Goal: Task Accomplishment & Management: Use online tool/utility

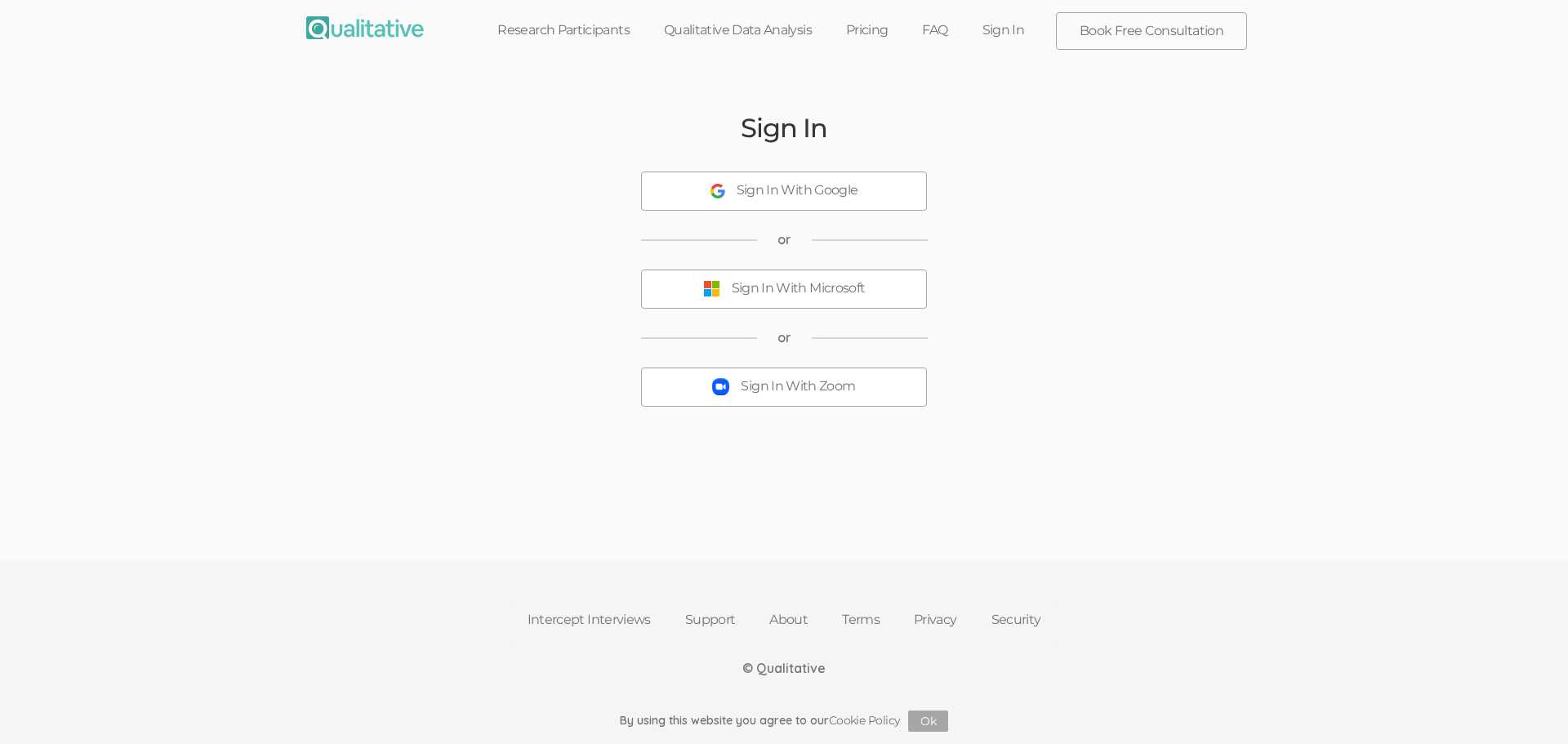
click at [805, 281] on div "Sign In With Microsoft" at bounding box center [798, 289] width 134 height 19
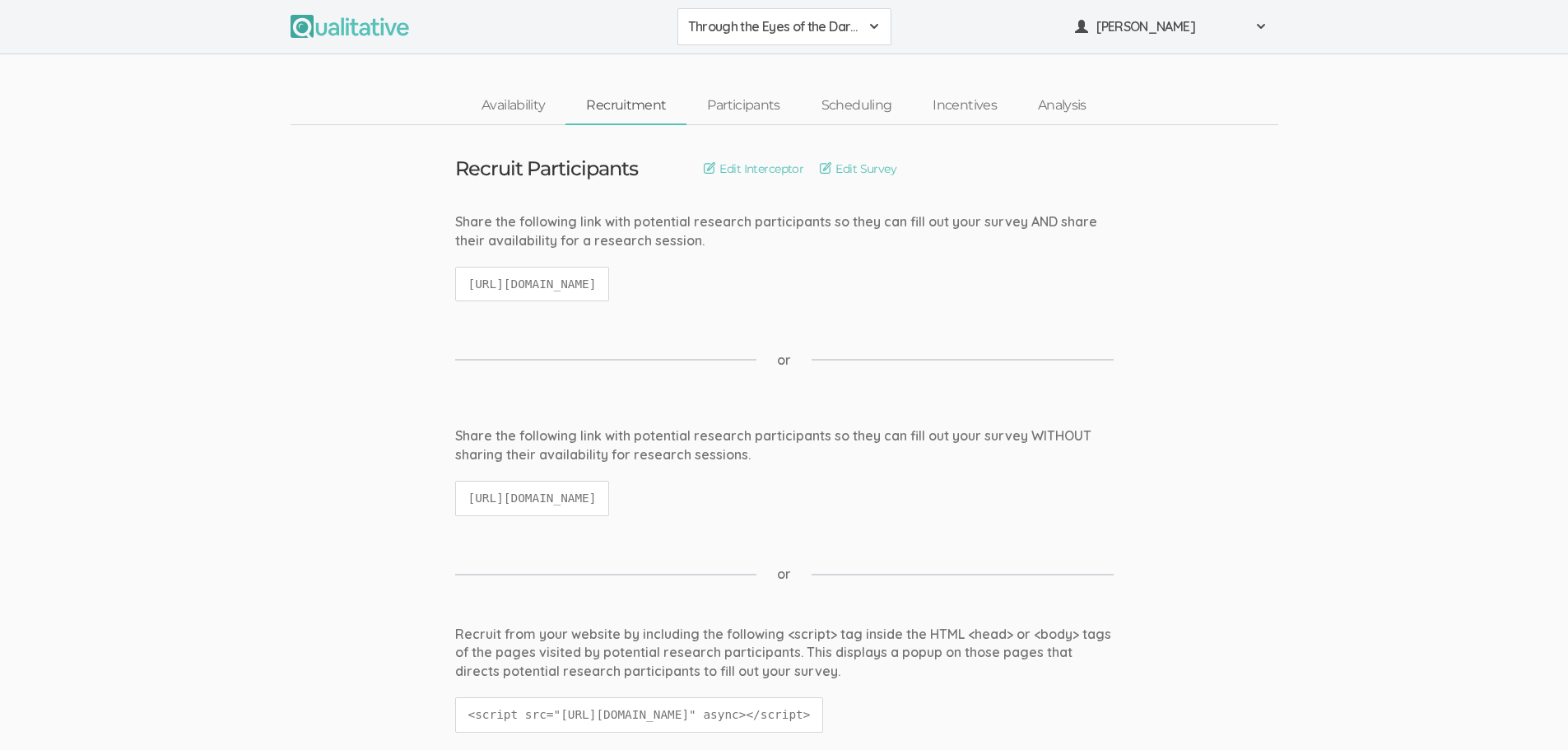
click at [610, 288] on code "[URL][DOMAIN_NAME]" at bounding box center [532, 284] width 155 height 35
copy ui-view "[URL][DOMAIN_NAME]"
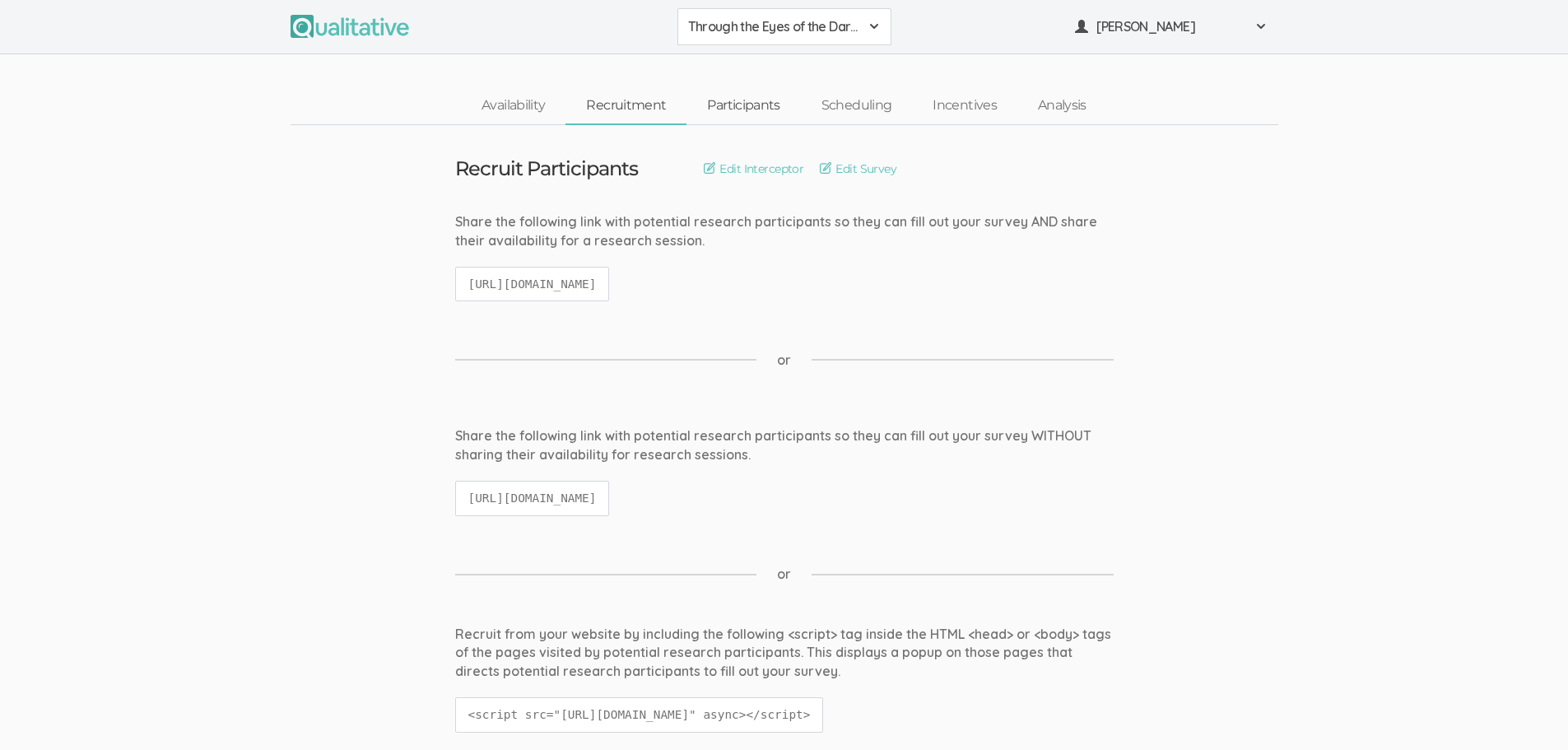
click at [731, 103] on link "Participants" at bounding box center [743, 105] width 113 height 35
